Goal: Task Accomplishment & Management: Complete application form

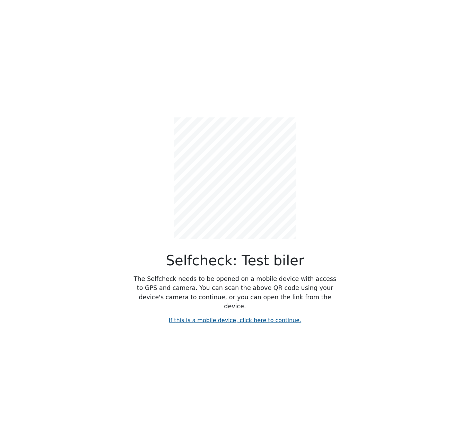
click at [229, 317] on link "If this is a mobile device, click here to continue." at bounding box center [235, 320] width 132 height 7
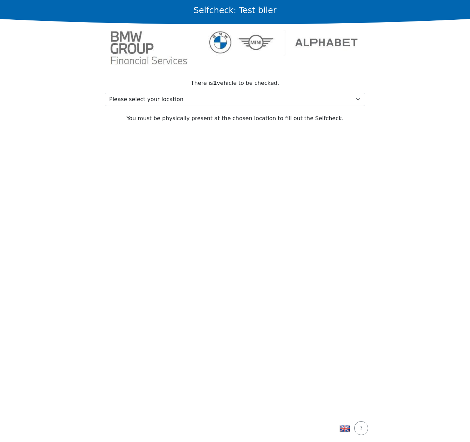
click at [180, 201] on section "There is 1 vehicle to be checked. Please select your location Test, 2730 Test M…" at bounding box center [234, 242] width 277 height 343
click at [261, 185] on section "There is 1 vehicle to be checked. Please select your location Test, 2730 Test M…" at bounding box center [234, 242] width 277 height 343
click at [144, 161] on section "There is 1 vehicle to be checked. Please select your location Test, 2730 Test M…" at bounding box center [234, 242] width 277 height 343
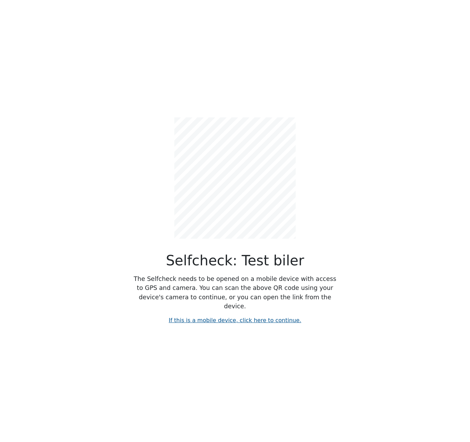
click at [236, 317] on link "If this is a mobile device, click here to continue." at bounding box center [235, 320] width 132 height 7
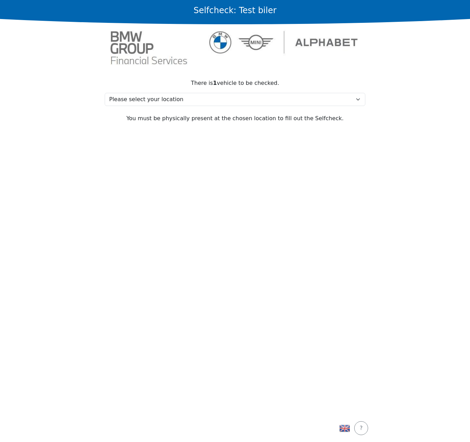
click at [240, 226] on section "There is 1 vehicle to be checked. Please select your location Test, 2730 Test M…" at bounding box center [234, 242] width 277 height 343
click at [245, 191] on section "There is 1 vehicle to be checked. Please select your location Test, 2730 Test M…" at bounding box center [234, 242] width 277 height 343
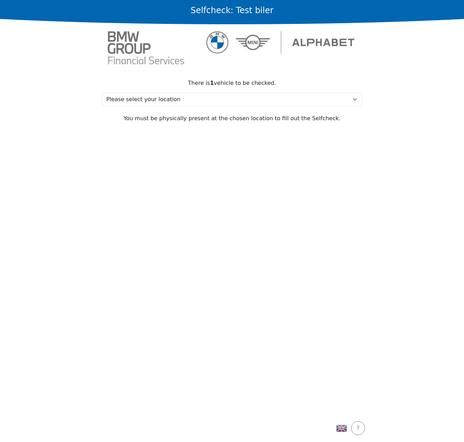
click at [202, 253] on section "There is 1 vehicle to be checked. Please select your location Test, 2730 Test M…" at bounding box center [231, 242] width 277 height 343
click at [427, 64] on main "Selfcheck: Test biler There is 1 vehicle to be checked. Please select your loca…" at bounding box center [232, 221] width 464 height 442
click at [322, 207] on section "There is 1 vehicle to be checked. Please select your location Test, 2730 Test M…" at bounding box center [231, 242] width 277 height 343
click at [89, 233] on main "Selfcheck: Test biler There is 1 vehicle to be checked. Please select your loca…" at bounding box center [232, 221] width 464 height 442
drag, startPoint x: 276, startPoint y: 142, endPoint x: 244, endPoint y: 77, distance: 72.0
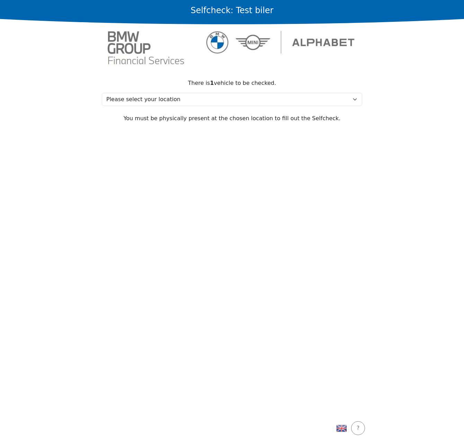
click at [276, 142] on section "There is 1 vehicle to be checked. Please select your location Test, 2730 Test M…" at bounding box center [231, 242] width 277 height 343
click at [73, 198] on main "Selfcheck: Test biler There is 1 vehicle to be checked. Please select your loca…" at bounding box center [232, 221] width 464 height 442
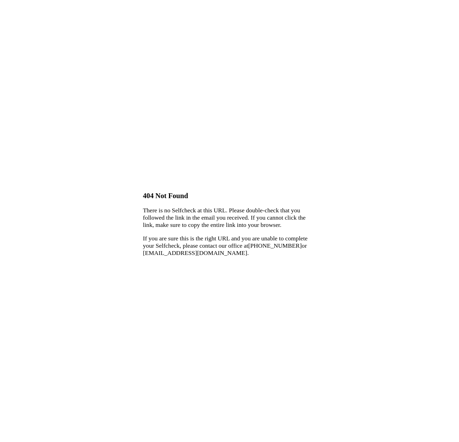
click at [157, 73] on div "404 Not Found There is no Selfcheck at this URL. Please double-check that you f…" at bounding box center [229, 224] width 453 height 442
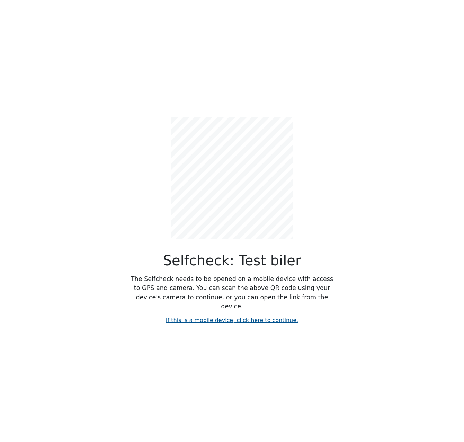
click at [248, 317] on link "If this is a mobile device, click here to continue." at bounding box center [232, 320] width 132 height 7
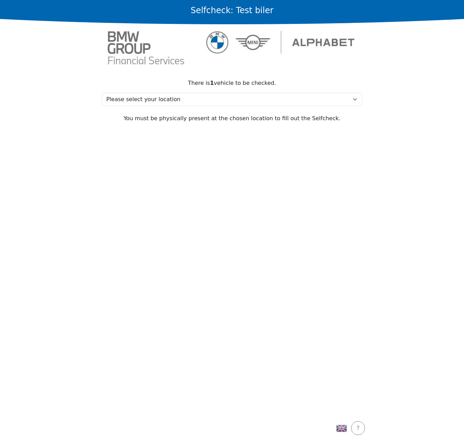
click at [202, 211] on section "There is 1 vehicle to be checked. Please select your location Test, 2730 Test M…" at bounding box center [231, 242] width 277 height 343
click at [208, 256] on section "There is 1 vehicle to be checked. Please select your location Test, 2730 Test M…" at bounding box center [231, 242] width 277 height 343
click at [91, 255] on main "Selfcheck: Test biler There is 1 vehicle to be checked. Please select your loca…" at bounding box center [232, 221] width 464 height 442
drag, startPoint x: 217, startPoint y: 279, endPoint x: 118, endPoint y: 3, distance: 293.7
click at [217, 279] on section "There is 1 vehicle to be checked. Please select your location Test, 2730 Test M…" at bounding box center [231, 242] width 277 height 343
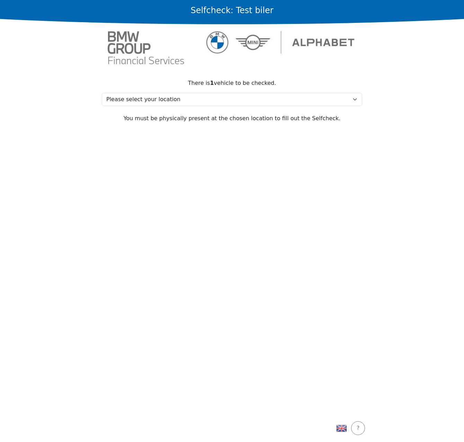
drag, startPoint x: 117, startPoint y: 161, endPoint x: 50, endPoint y: 180, distance: 69.5
click at [116, 161] on section "There is 1 vehicle to be checked. Please select your location Test, 2730 Test M…" at bounding box center [231, 242] width 277 height 343
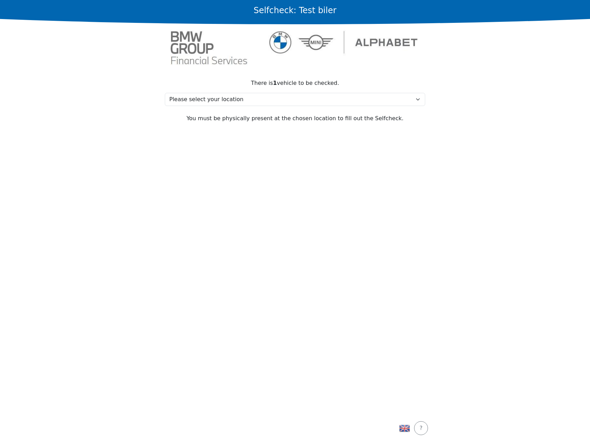
click at [138, 180] on main "Selfcheck: Test biler There is 1 vehicle to be checked. Please select your loca…" at bounding box center [295, 221] width 590 height 442
drag, startPoint x: 114, startPoint y: 250, endPoint x: 167, endPoint y: 16, distance: 240.7
click at [114, 248] on main "Selfcheck: Test biler There is 1 vehicle to be checked. Please select your loca…" at bounding box center [295, 221] width 590 height 442
